Goal: Task Accomplishment & Management: Manage account settings

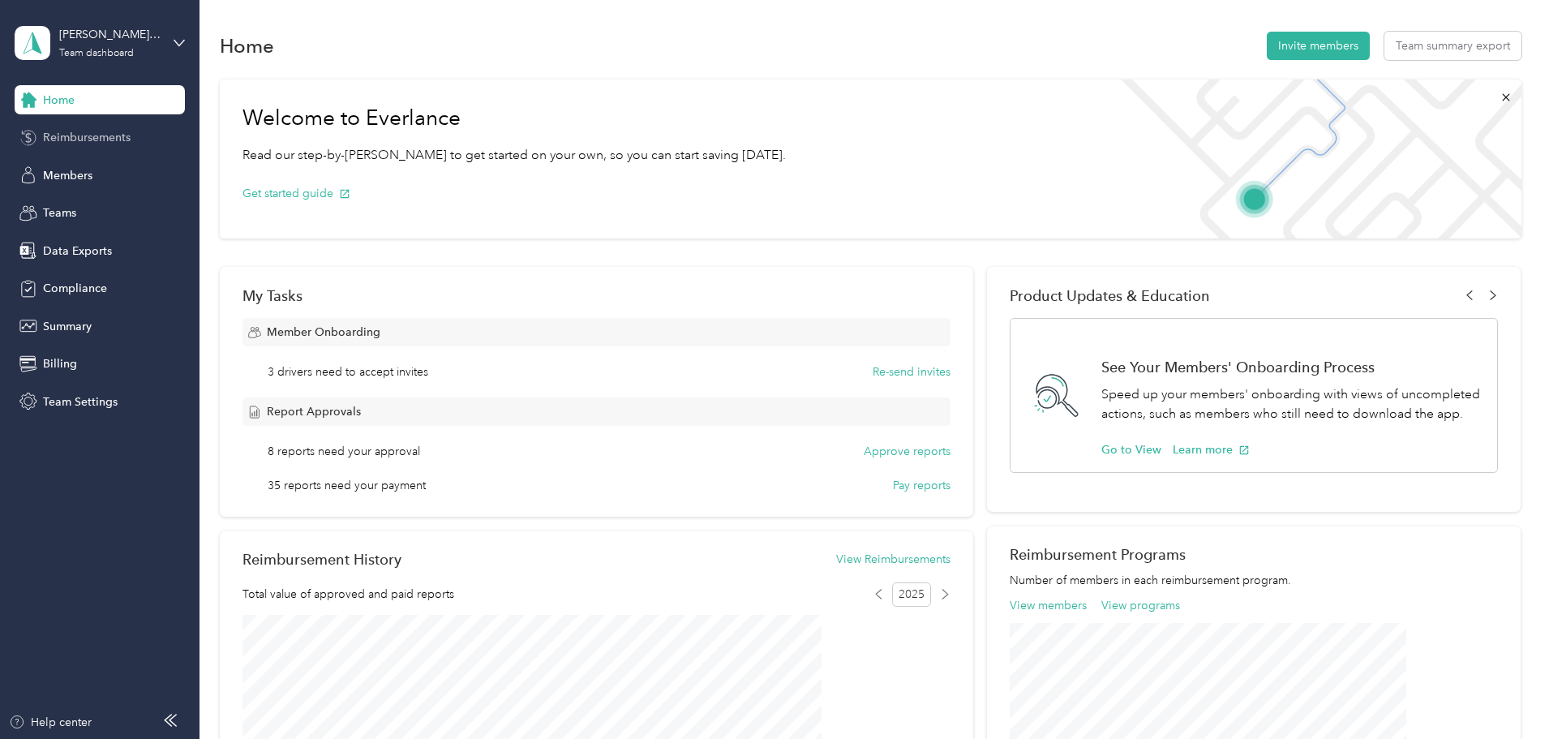
click at [106, 140] on span "Reimbursements" at bounding box center [87, 137] width 88 height 17
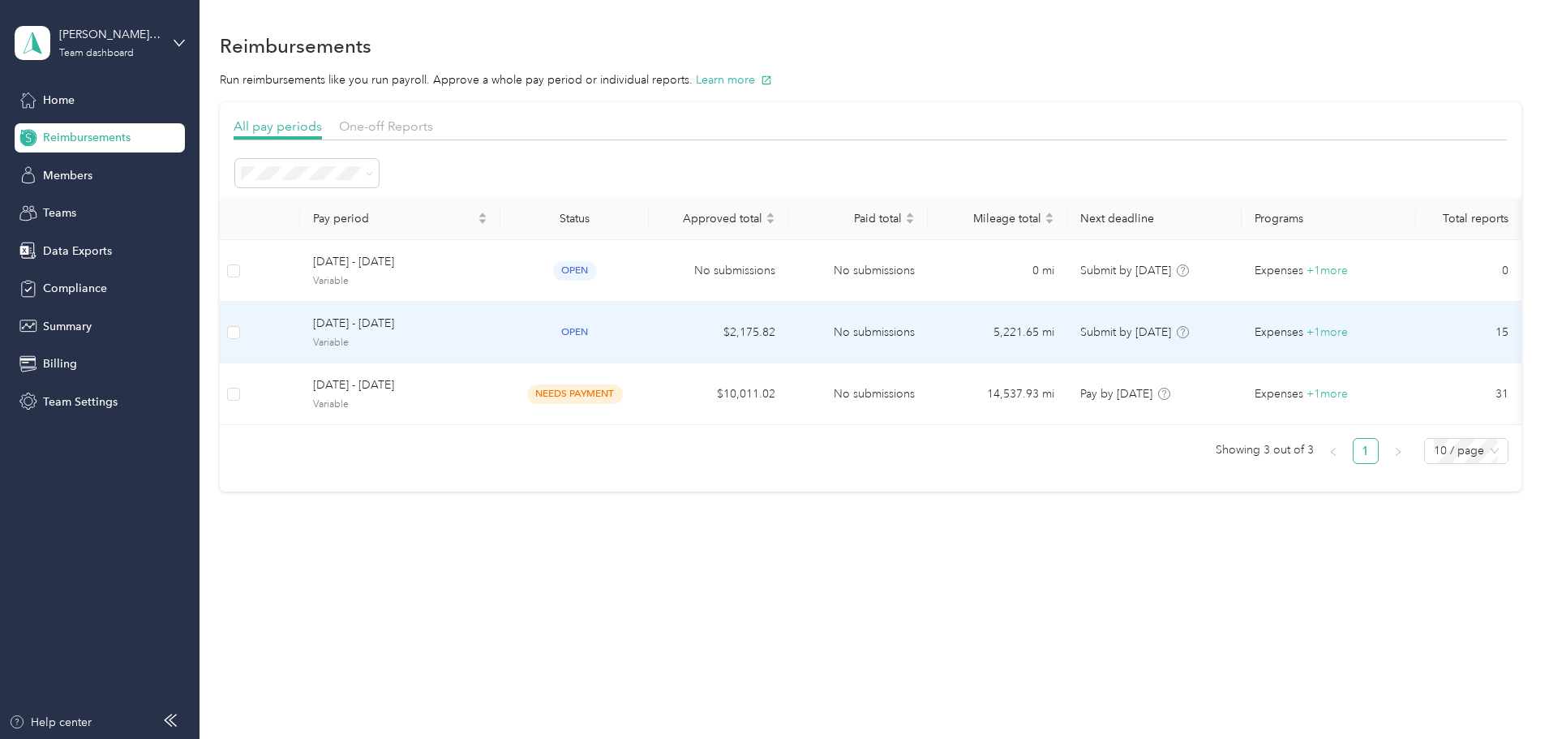
click at [734, 338] on td "$2,175.82" at bounding box center [718, 333] width 139 height 62
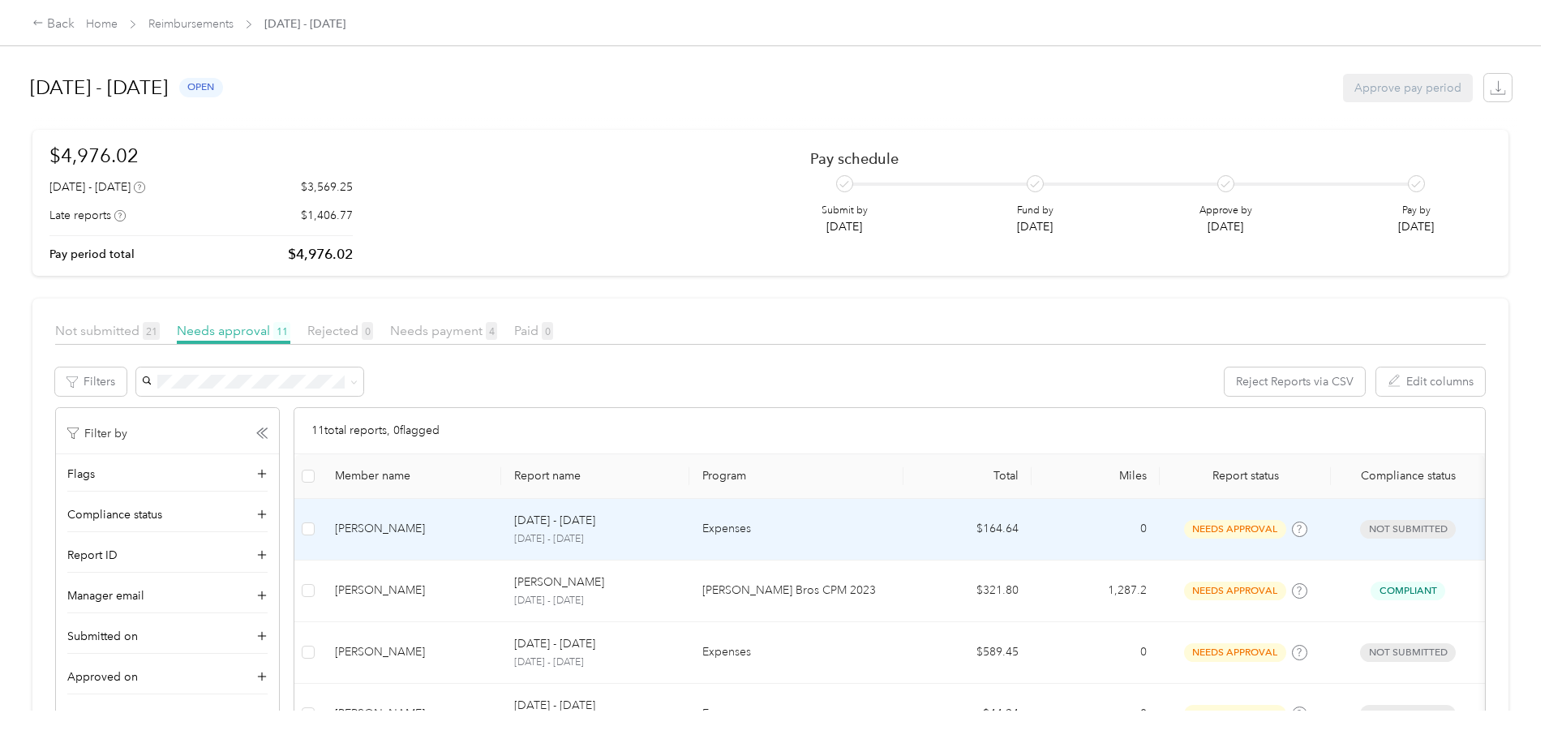
click at [825, 538] on td "Expenses" at bounding box center [796, 530] width 214 height 62
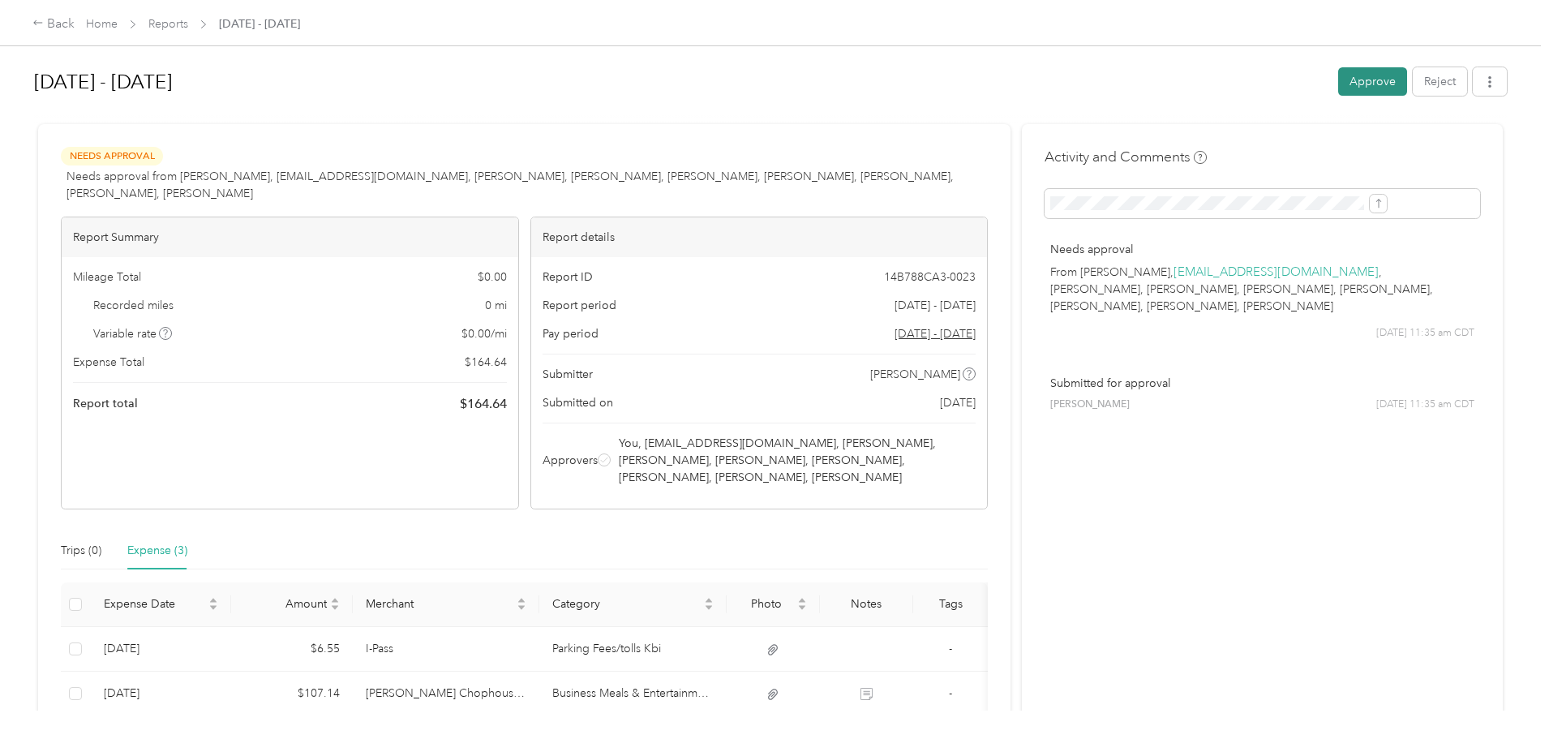
click at [1338, 86] on button "Approve" at bounding box center [1372, 81] width 69 height 28
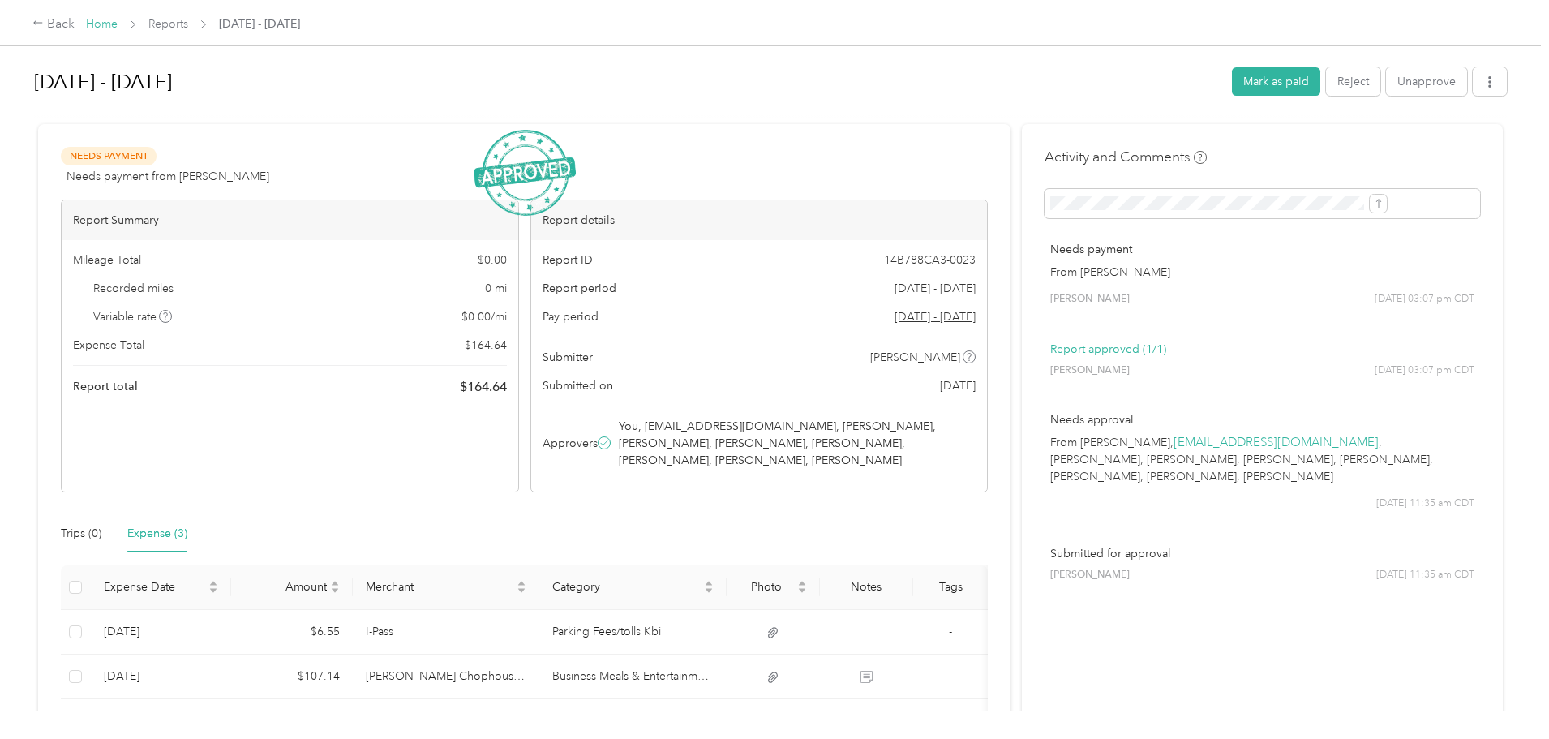
click at [118, 24] on link "Home" at bounding box center [102, 24] width 32 height 14
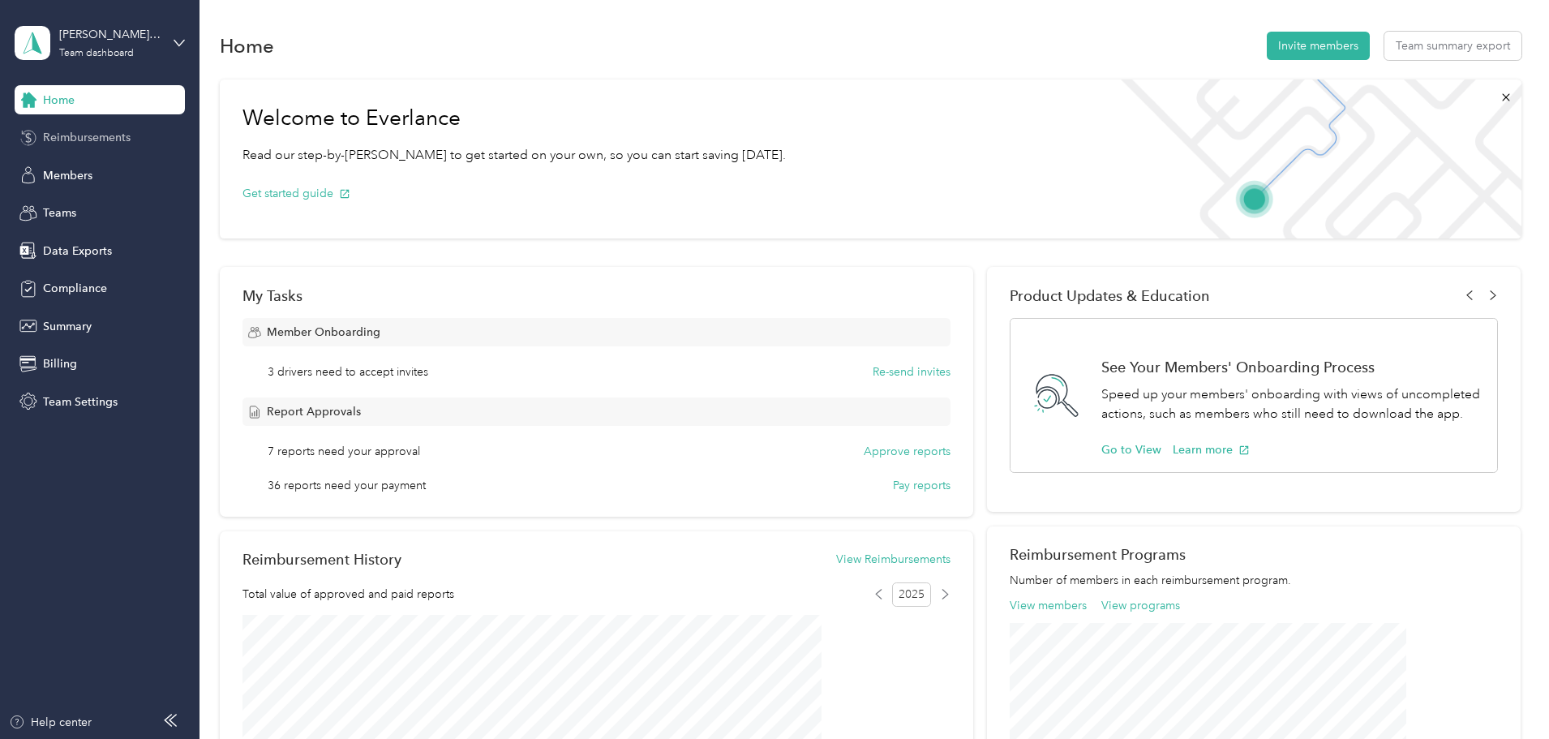
click at [138, 131] on div "Reimbursements" at bounding box center [100, 137] width 170 height 29
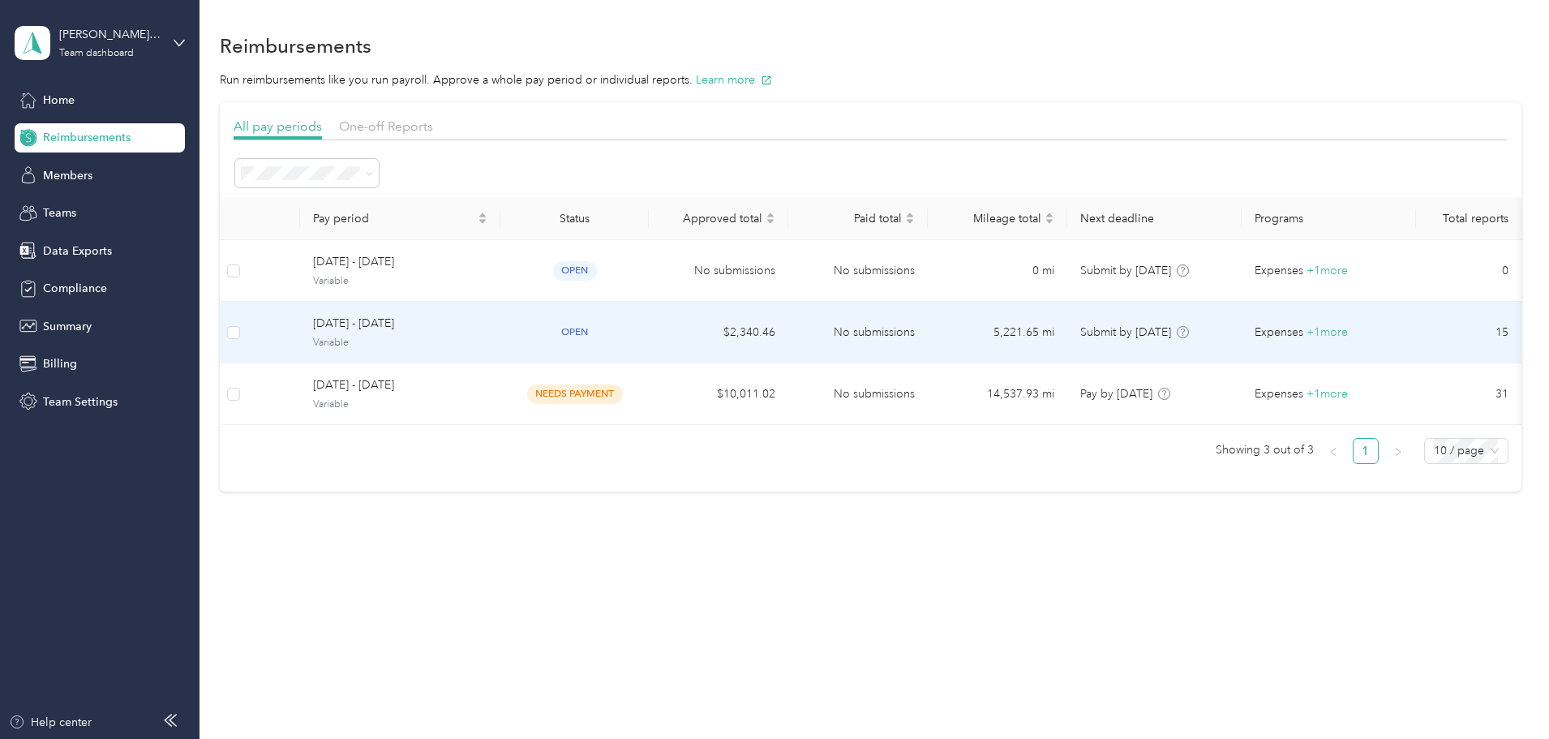
click at [928, 329] on td "No submissions" at bounding box center [857, 333] width 139 height 62
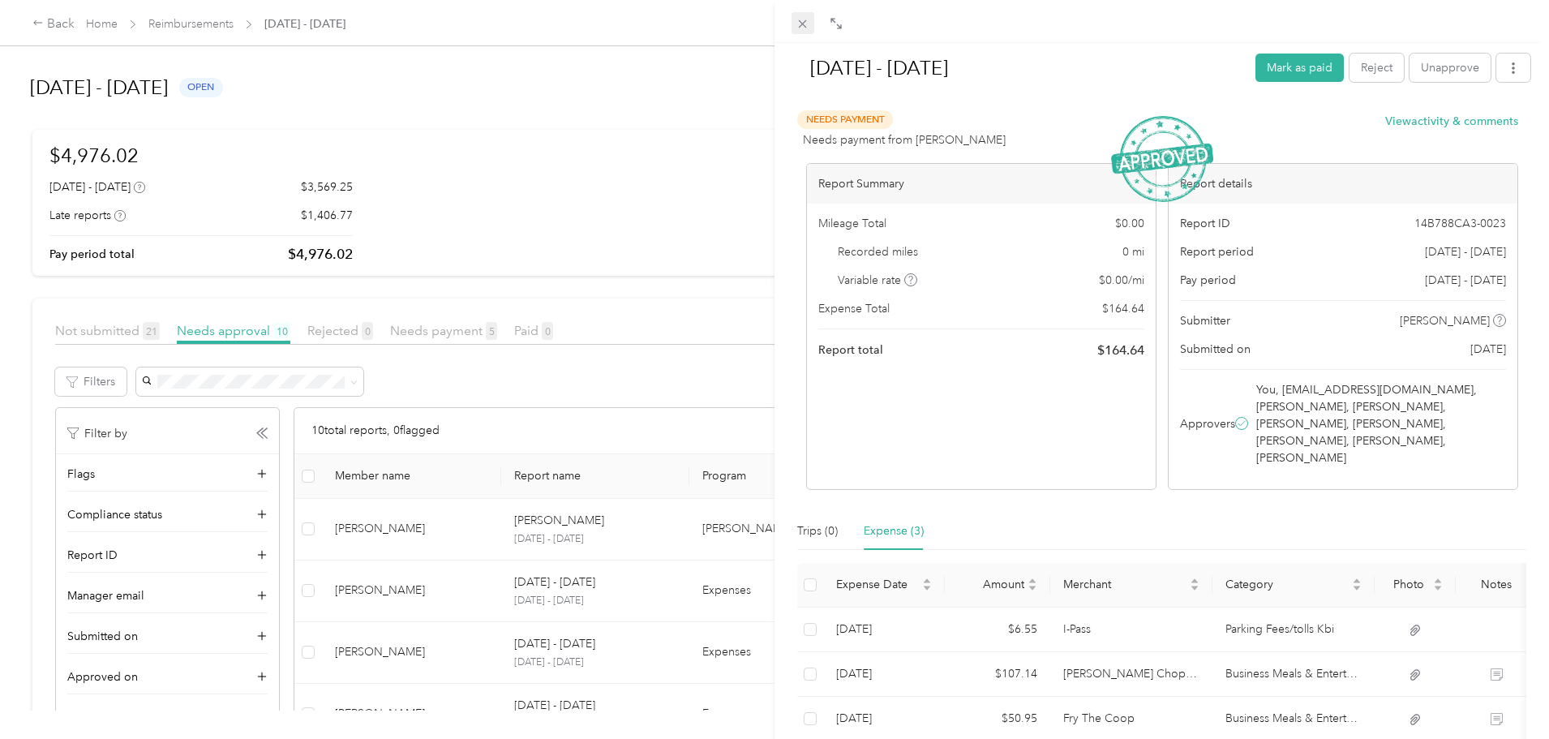
click at [802, 21] on icon at bounding box center [802, 24] width 14 height 14
